Goal: Task Accomplishment & Management: Complete application form

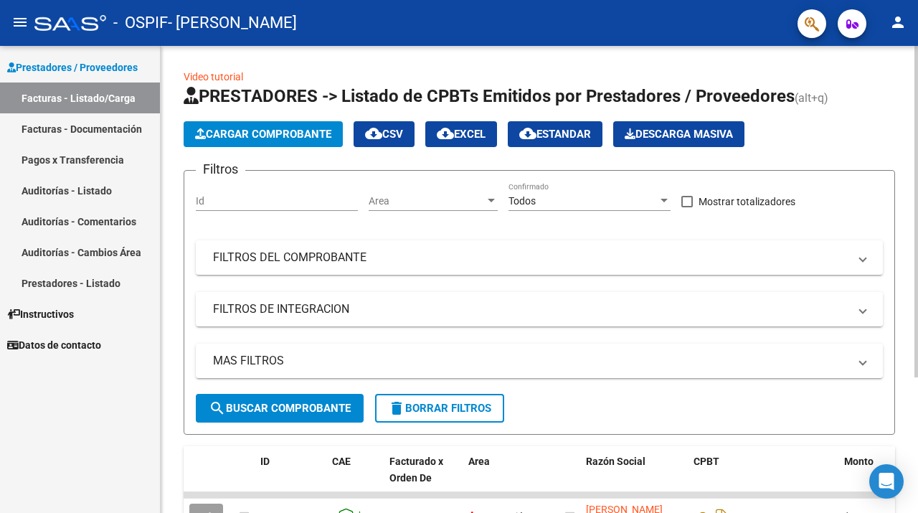
click at [312, 128] on span "Cargar Comprobante" at bounding box center [263, 134] width 136 height 13
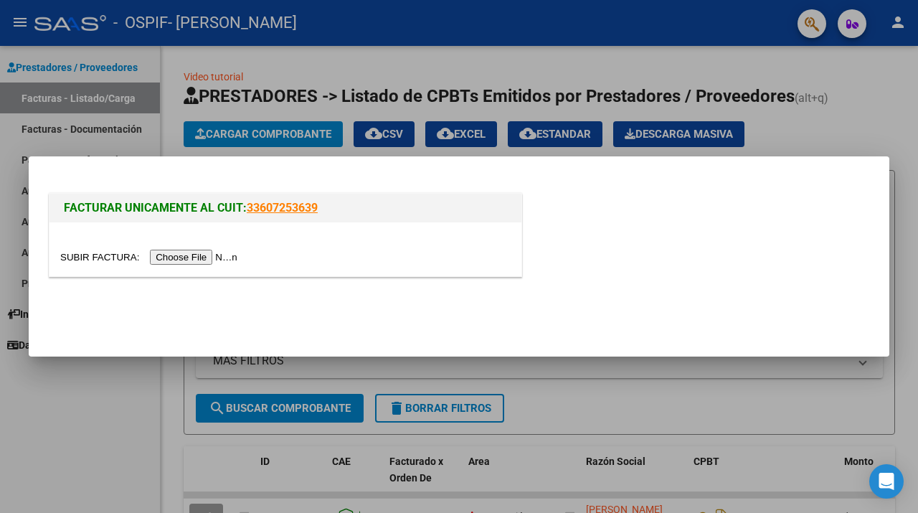
click at [226, 259] on input "file" at bounding box center [150, 257] width 181 height 15
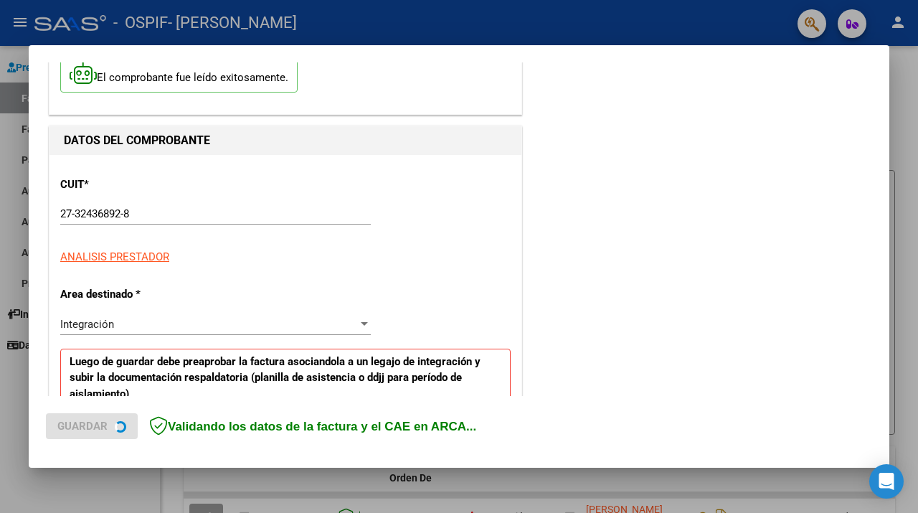
scroll to position [124, 0]
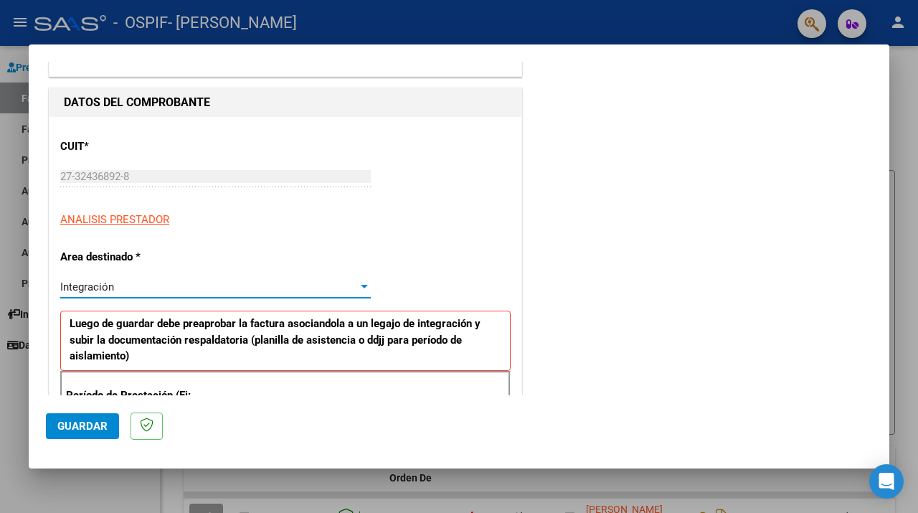
click at [361, 285] on div at bounding box center [364, 287] width 7 height 4
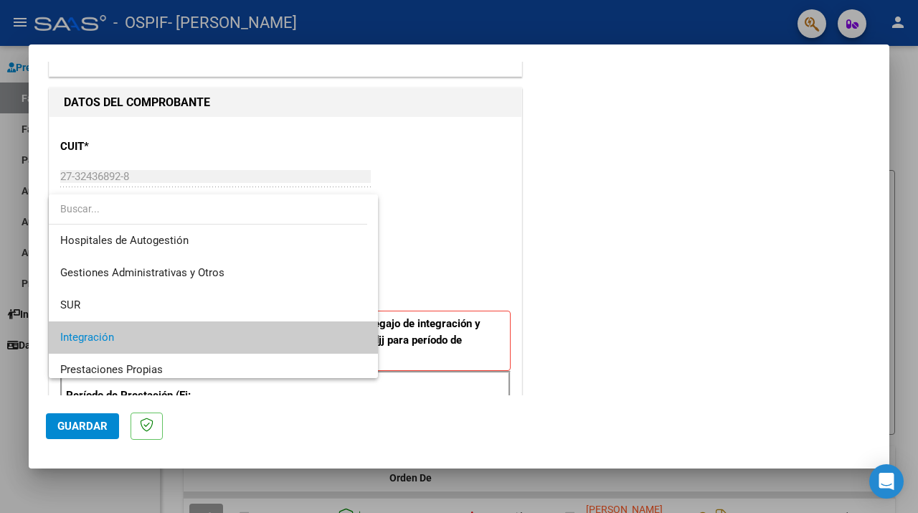
scroll to position [0, 0]
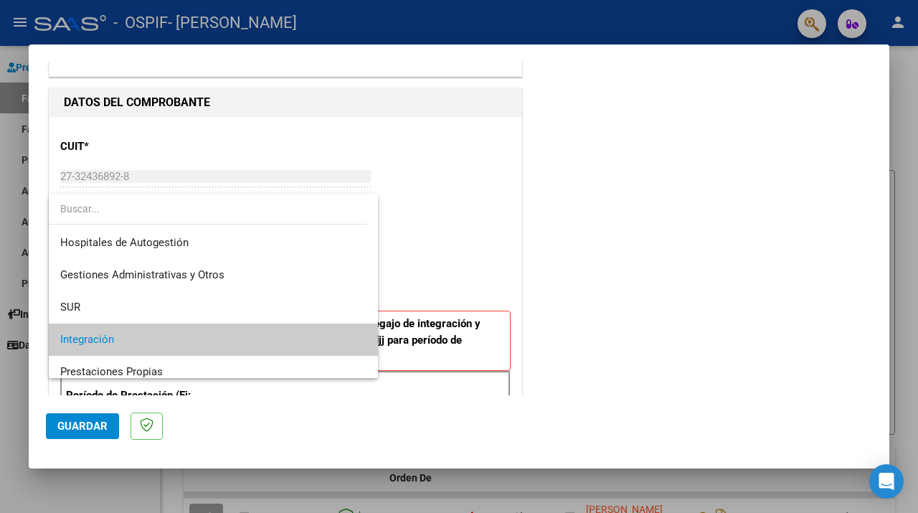
click at [316, 347] on span "Integración" at bounding box center [213, 339] width 306 height 32
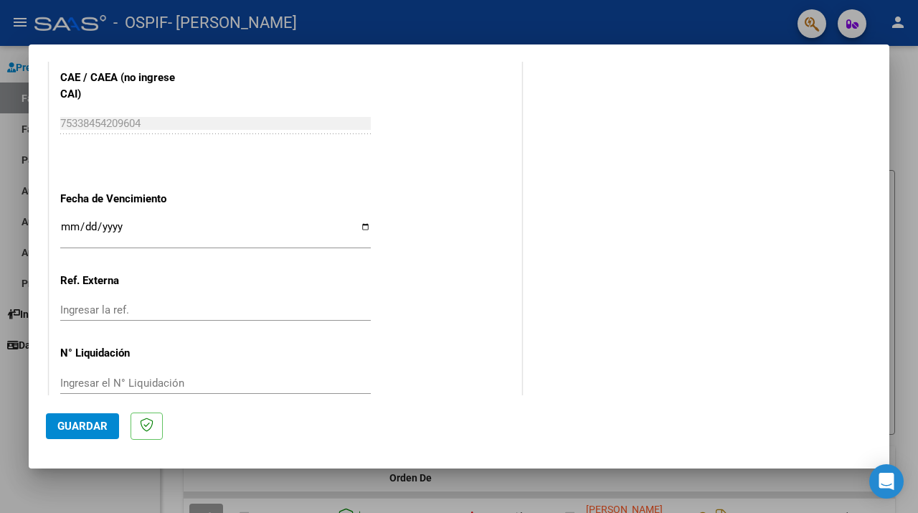
scroll to position [914, 0]
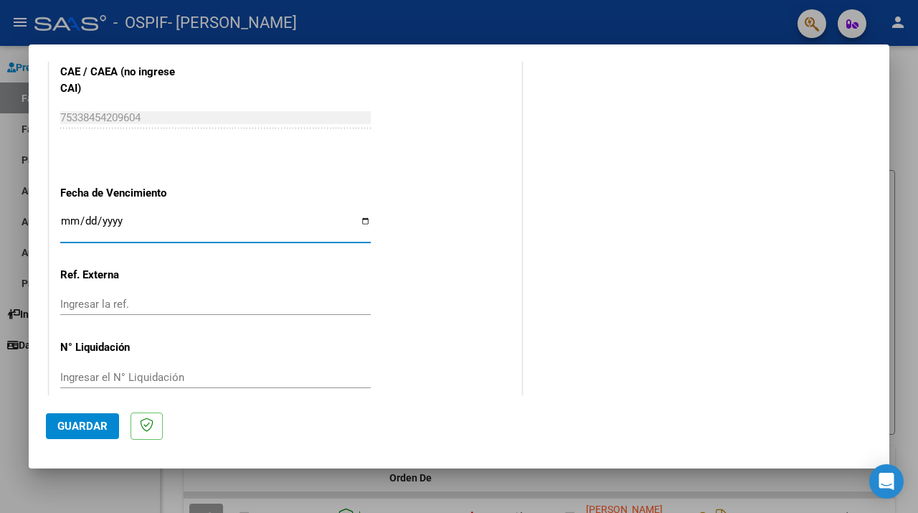
click at [359, 215] on input "Ingresar la fecha" at bounding box center [215, 226] width 310 height 23
type input "[DATE]"
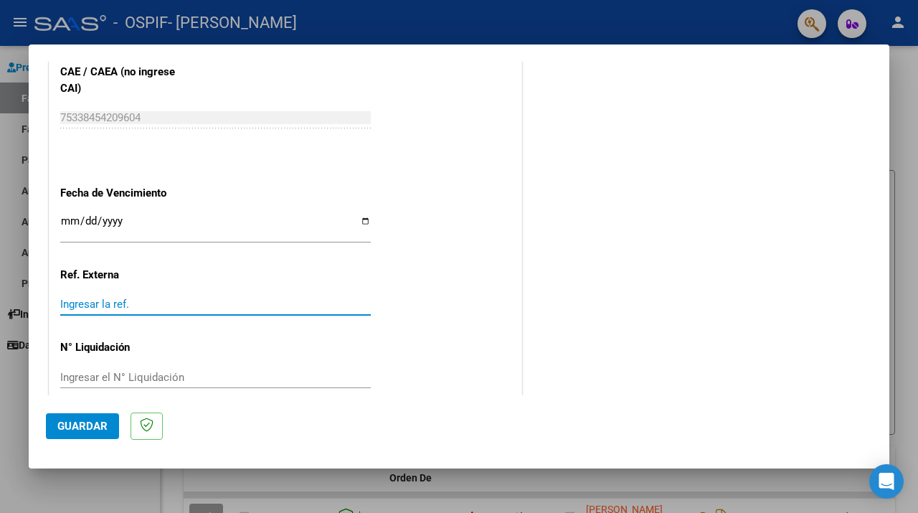
click at [174, 298] on input "Ingresar la ref." at bounding box center [215, 304] width 310 height 13
click at [95, 426] on span "Guardar" at bounding box center [82, 425] width 50 height 13
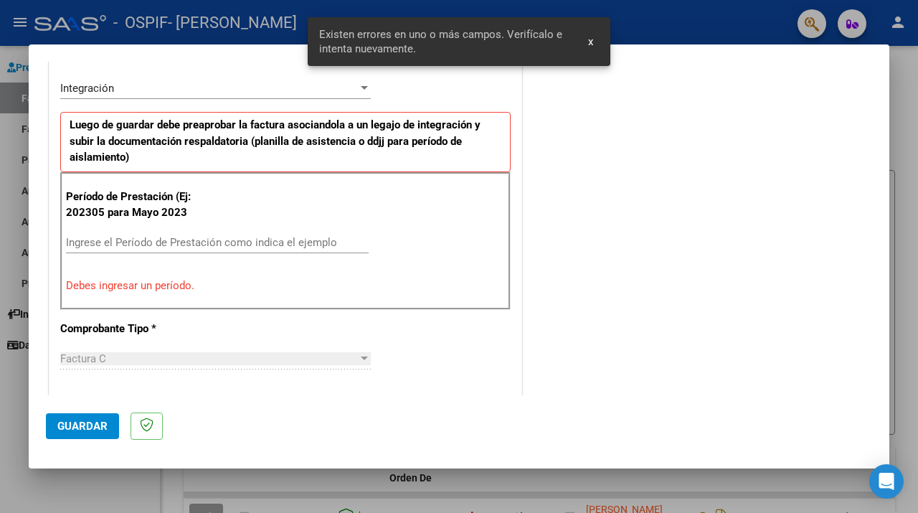
scroll to position [321, 0]
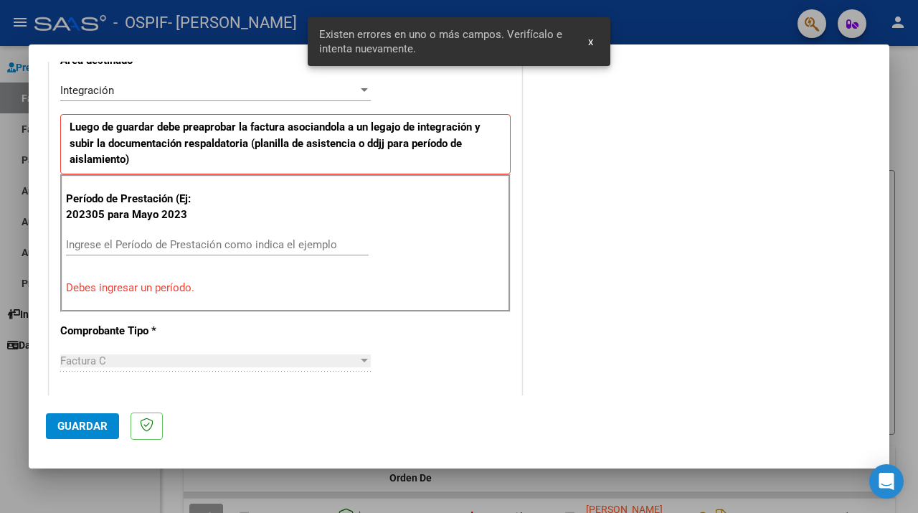
click at [107, 243] on input "Ingrese el Período de Prestación como indica el ejemplo" at bounding box center [217, 244] width 303 height 13
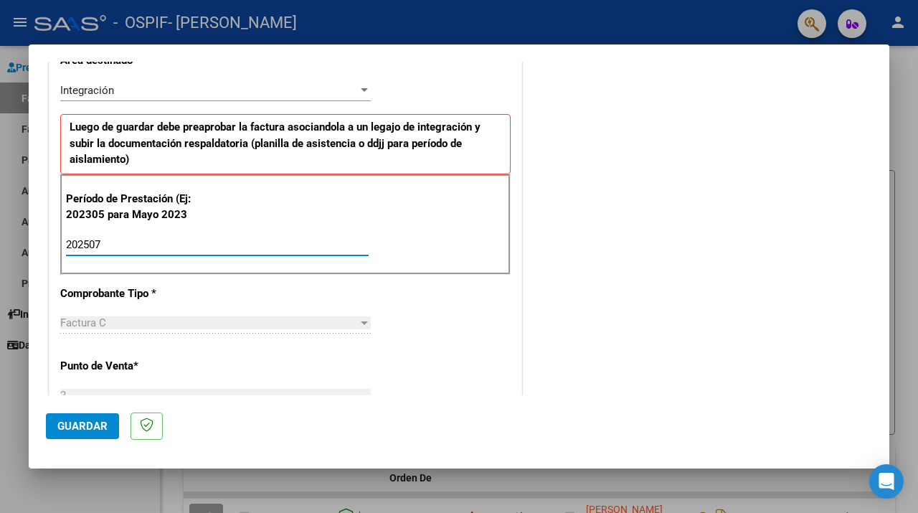
type input "202507"
click at [78, 427] on span "Guardar" at bounding box center [82, 425] width 50 height 13
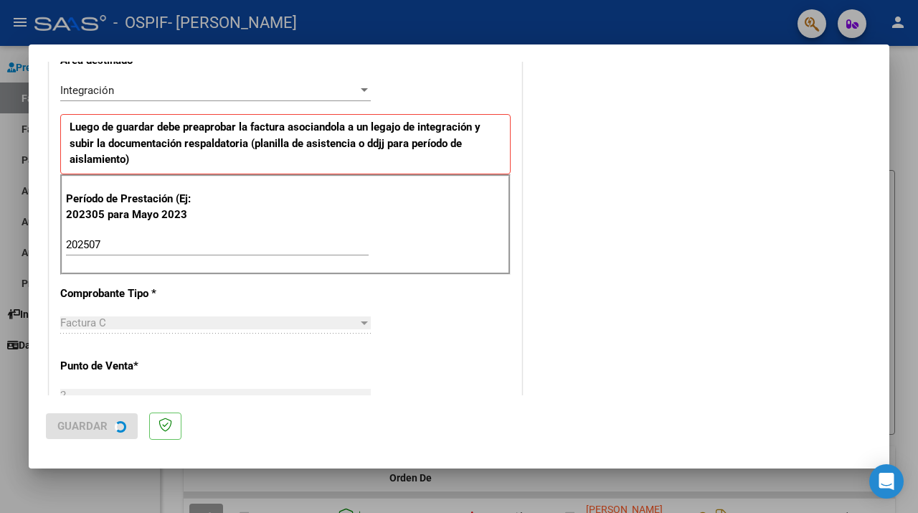
scroll to position [0, 0]
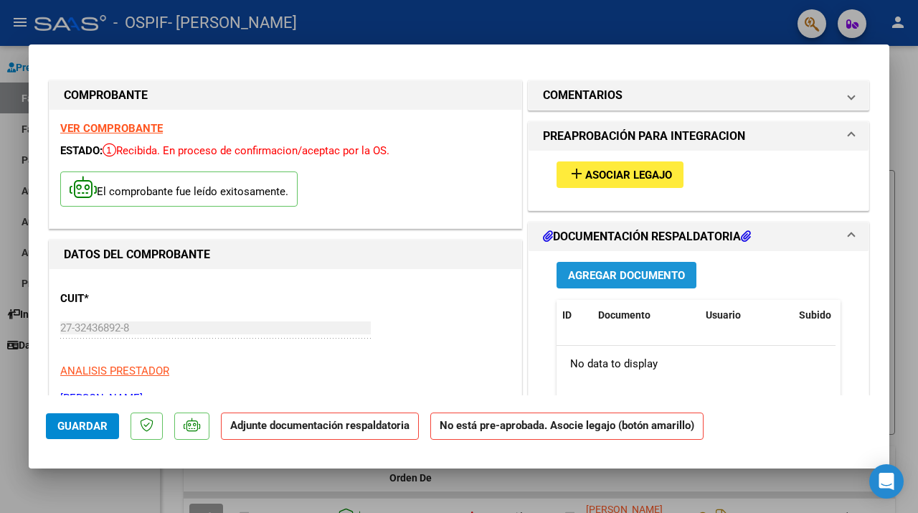
click at [660, 275] on span "Agregar Documento" at bounding box center [626, 275] width 117 height 13
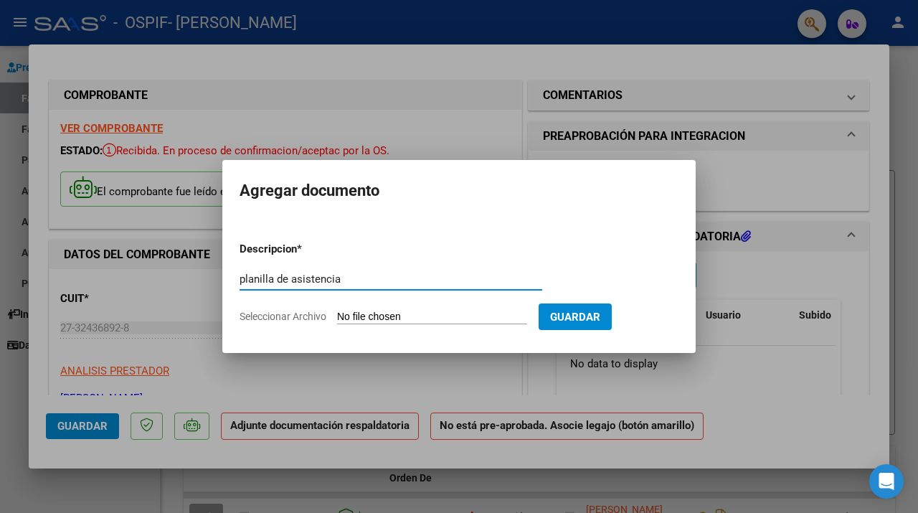
type input "planilla de asistencia"
click at [521, 315] on input "Seleccionar Archivo" at bounding box center [432, 317] width 190 height 14
type input "C:\fakepath\Adobe Scan [DATE] (2).pdf"
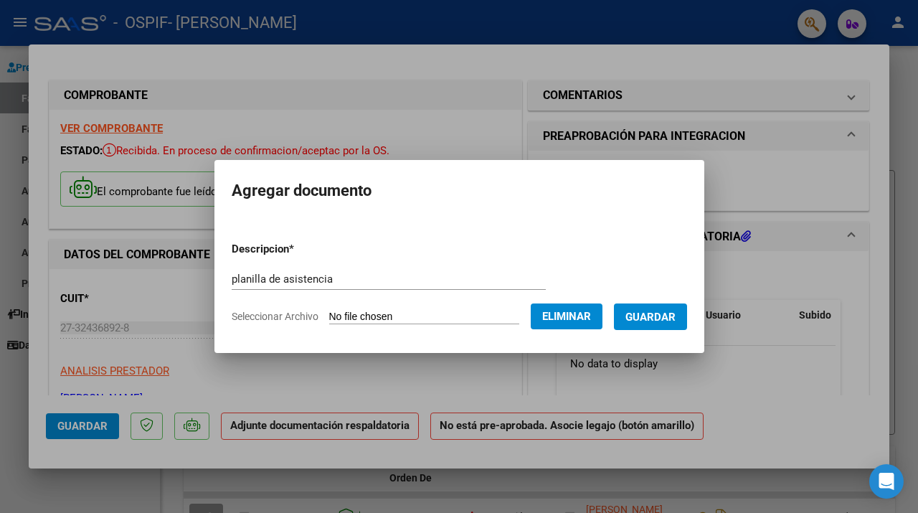
click at [640, 320] on span "Guardar" at bounding box center [650, 316] width 50 height 13
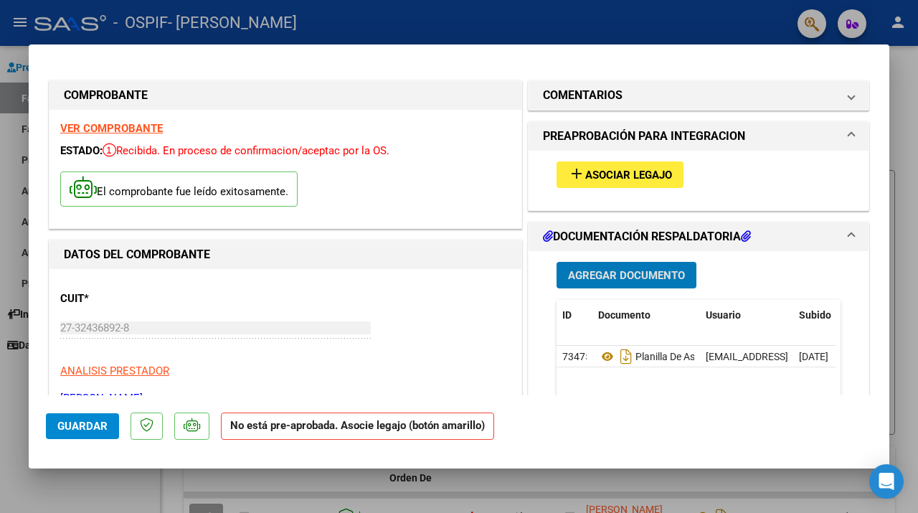
click at [70, 427] on span "Guardar" at bounding box center [82, 425] width 50 height 13
click at [655, 178] on span "Asociar Legajo" at bounding box center [628, 175] width 87 height 13
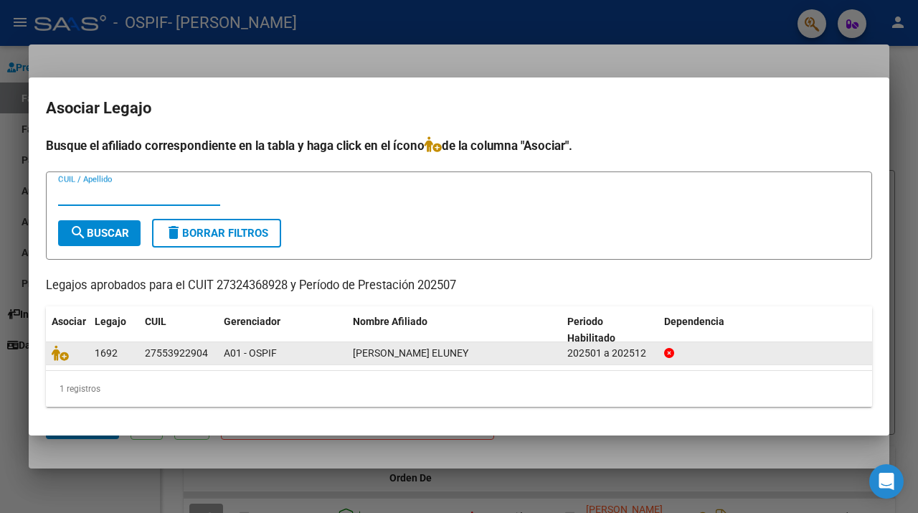
click at [585, 361] on div "202501 a 202512" at bounding box center [609, 353] width 85 height 16
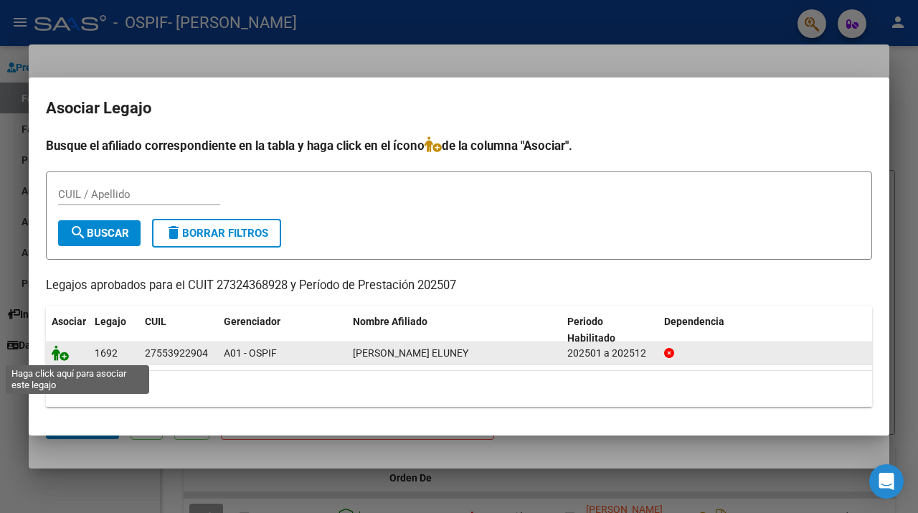
click at [63, 355] on icon at bounding box center [60, 353] width 17 height 16
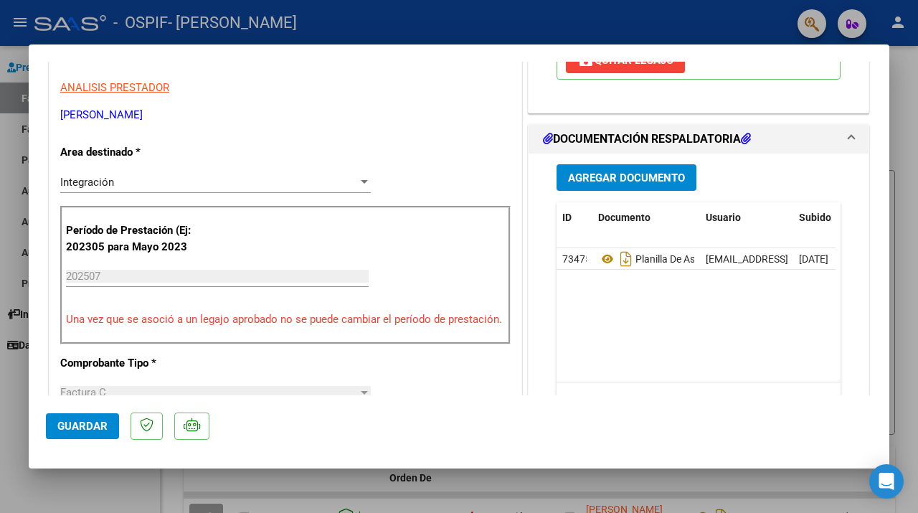
scroll to position [321, 0]
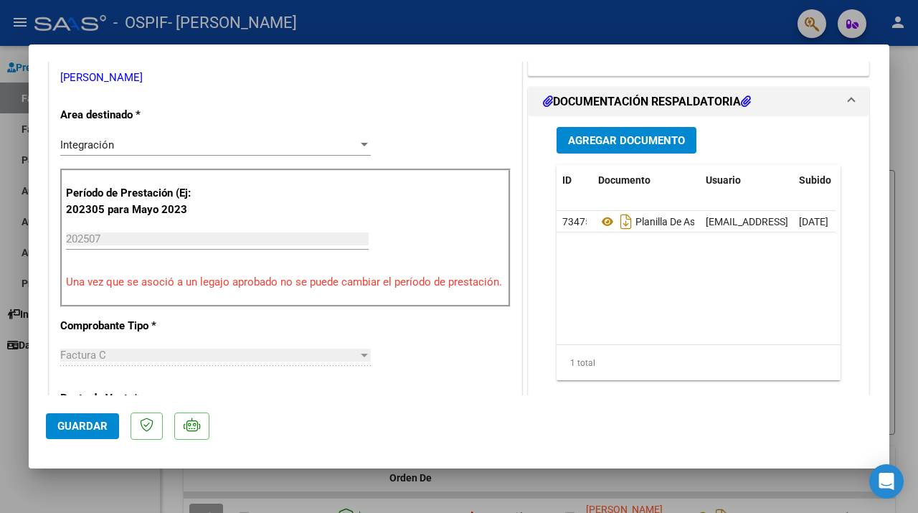
click at [80, 422] on span "Guardar" at bounding box center [82, 425] width 50 height 13
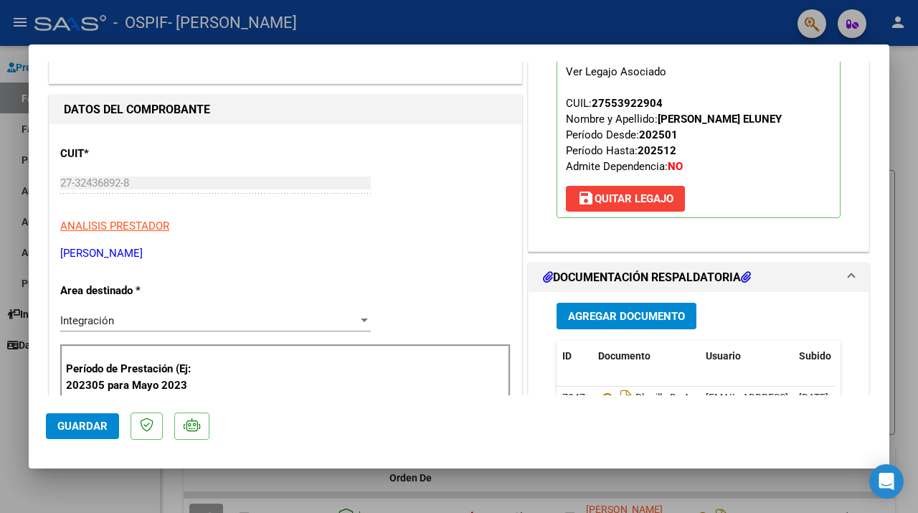
scroll to position [0, 0]
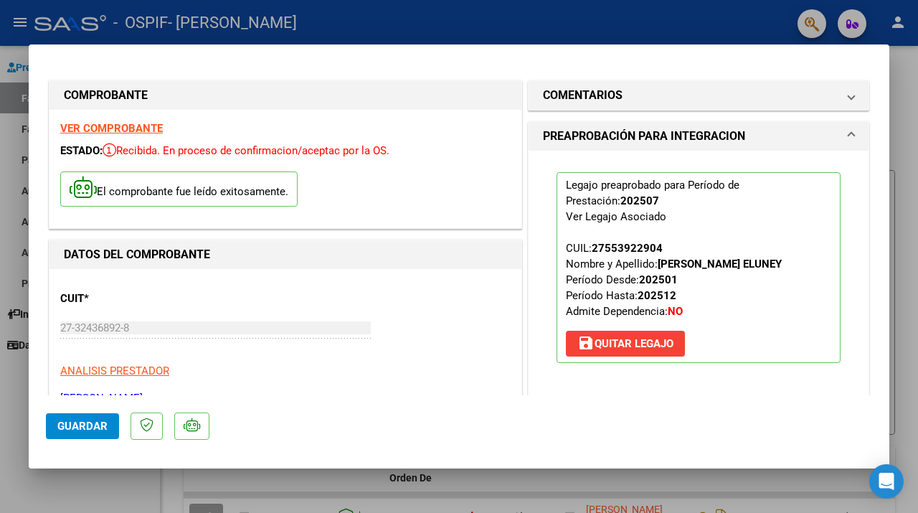
click at [10, 272] on div at bounding box center [459, 256] width 918 height 513
type input "$ 0,00"
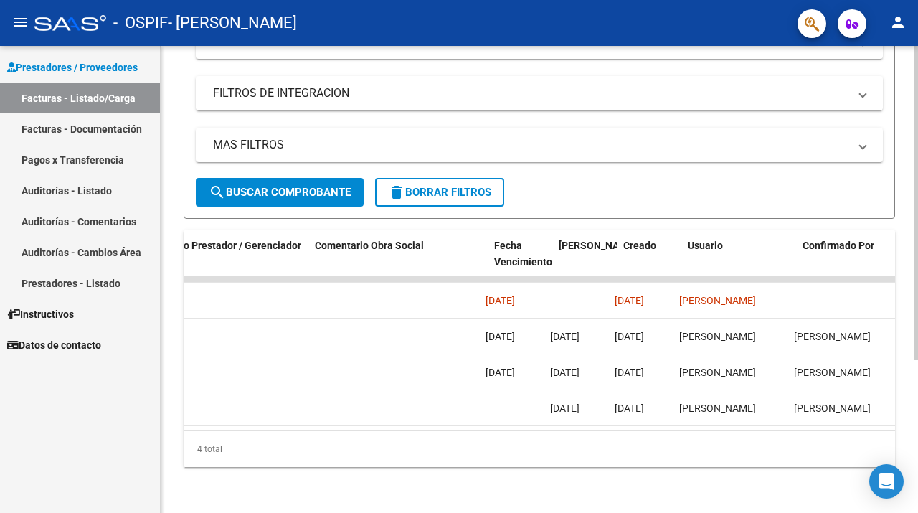
scroll to position [0, 2312]
